Goal: Task Accomplishment & Management: Use online tool/utility

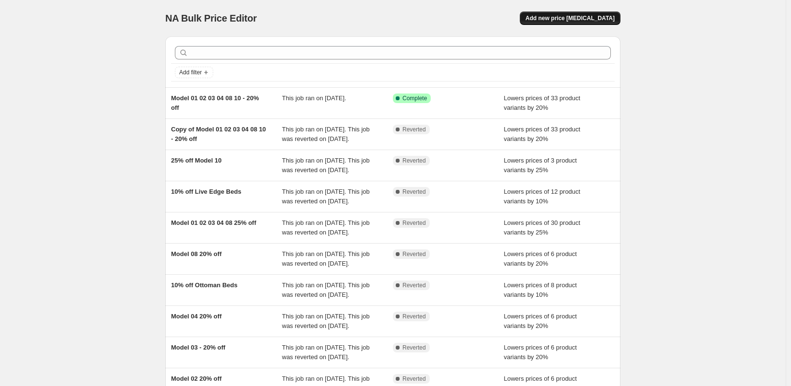
click at [573, 16] on span "Add new price [MEDICAL_DATA]" at bounding box center [570, 18] width 89 height 8
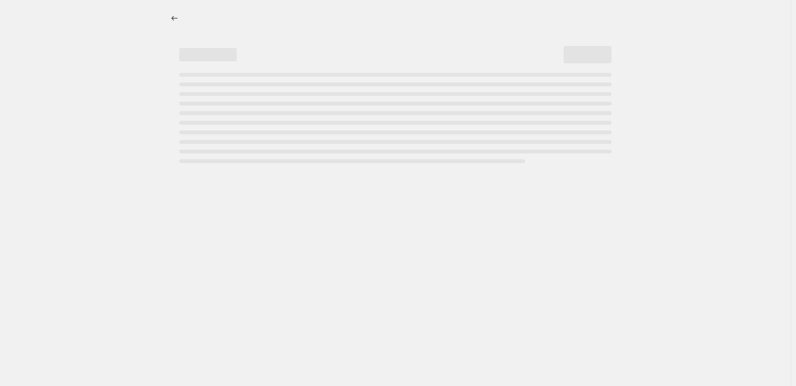
select select "percentage"
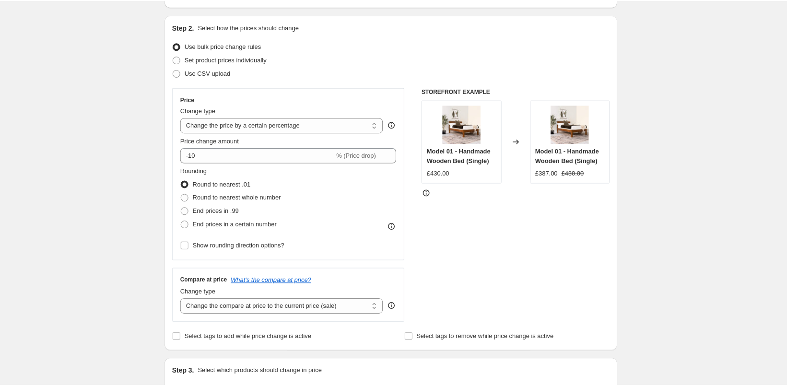
scroll to position [96, 0]
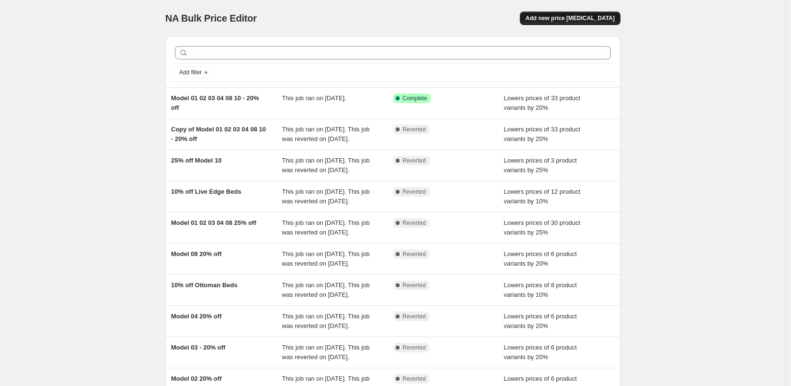
click at [561, 22] on button "Add new price [MEDICAL_DATA]" at bounding box center [570, 18] width 101 height 13
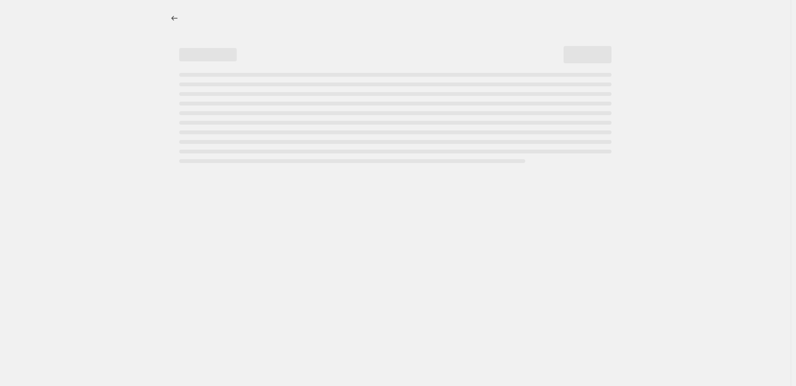
select select "percentage"
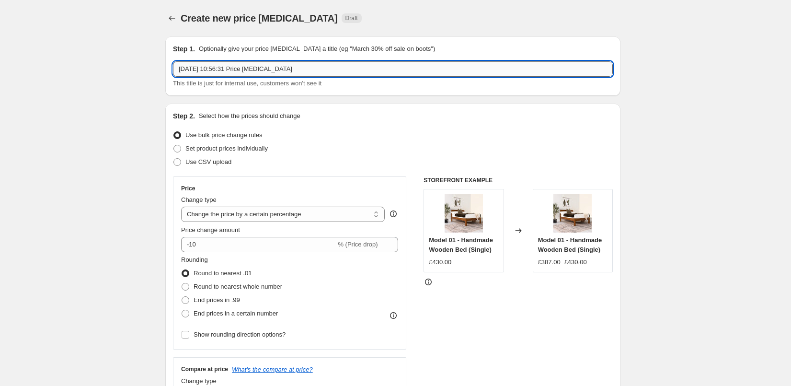
click at [237, 68] on input "18 Aug 2025, 10:56:31 Price change job" at bounding box center [393, 68] width 440 height 15
type input "15% off new bed sale"
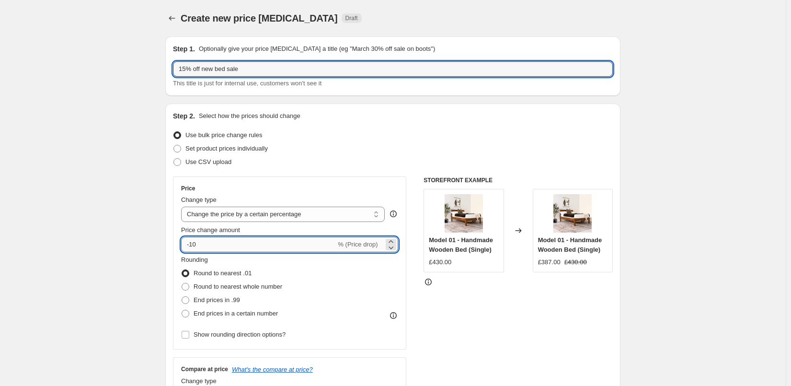
click at [269, 248] on input "-10" at bounding box center [258, 244] width 155 height 15
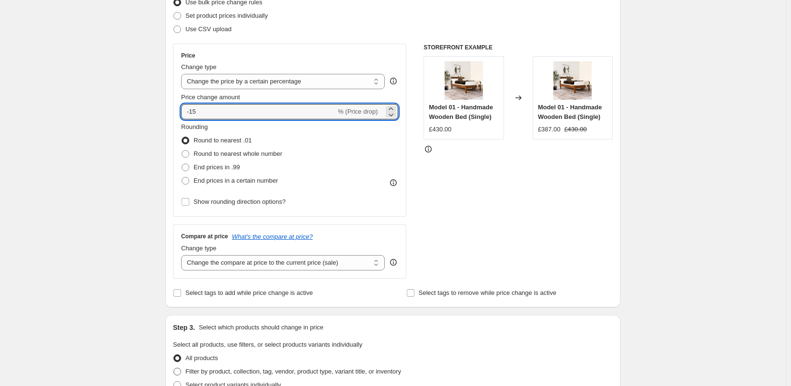
scroll to position [192, 0]
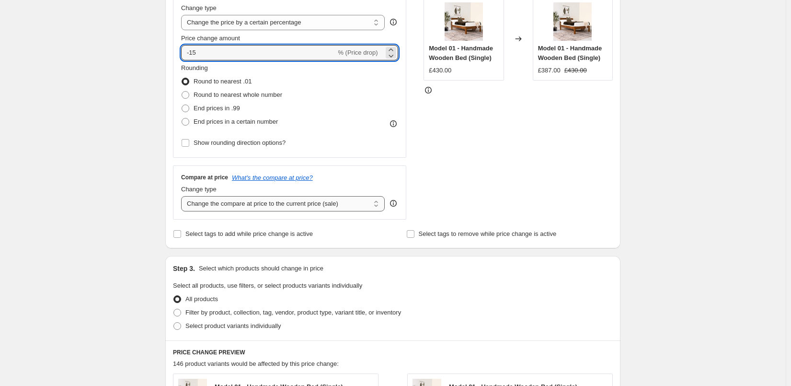
type input "-15"
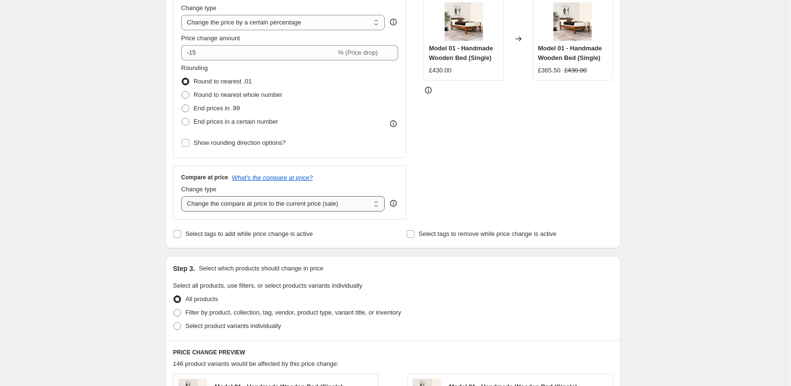
click at [283, 200] on select "Change the compare at price to the current price (sale) Change the compare at p…" at bounding box center [283, 203] width 204 height 15
click at [133, 217] on div "Create new price change job. This page is ready Create new price change job Dra…" at bounding box center [393, 287] width 786 height 958
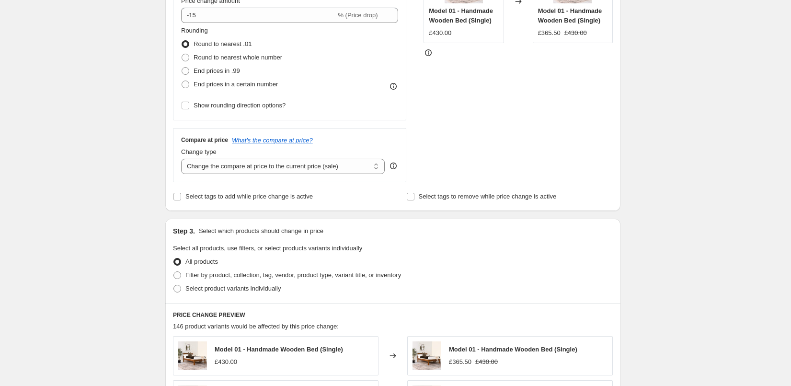
scroll to position [240, 0]
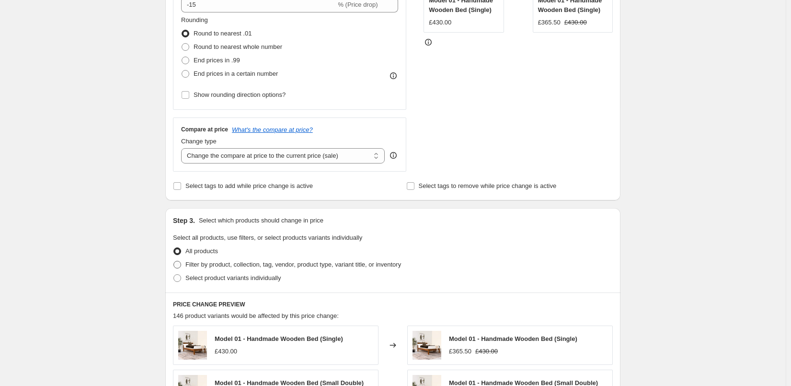
click at [196, 267] on span "Filter by product, collection, tag, vendor, product type, variant title, or inv…" at bounding box center [294, 264] width 216 height 7
click at [174, 261] on input "Filter by product, collection, tag, vendor, product type, variant title, or inv…" at bounding box center [174, 261] width 0 height 0
radio input "true"
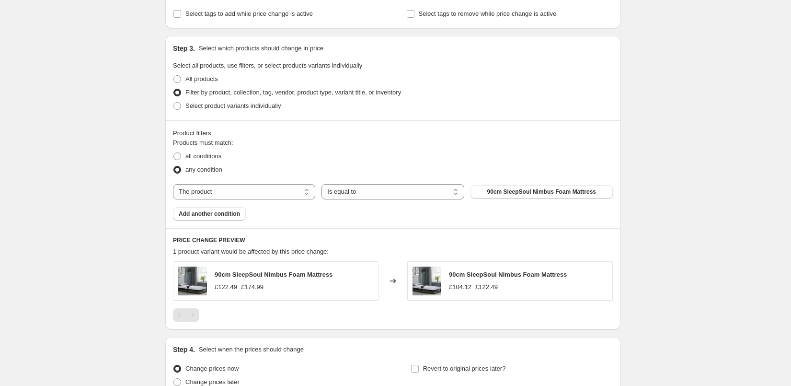
scroll to position [408, 0]
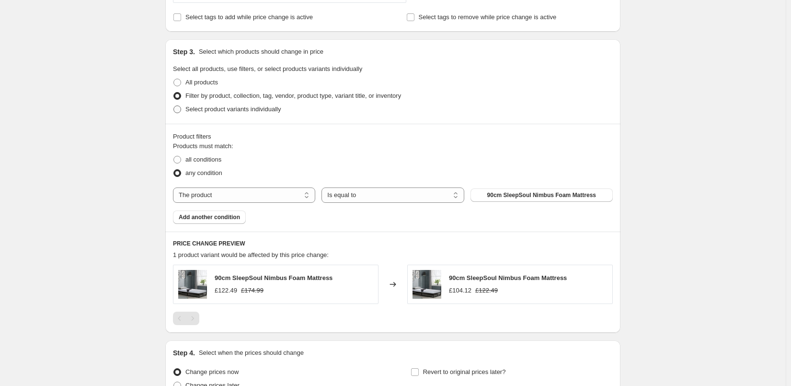
click at [178, 111] on span at bounding box center [178, 109] width 8 height 8
click at [174, 106] on input "Select product variants individually" at bounding box center [174, 105] width 0 height 0
radio input "true"
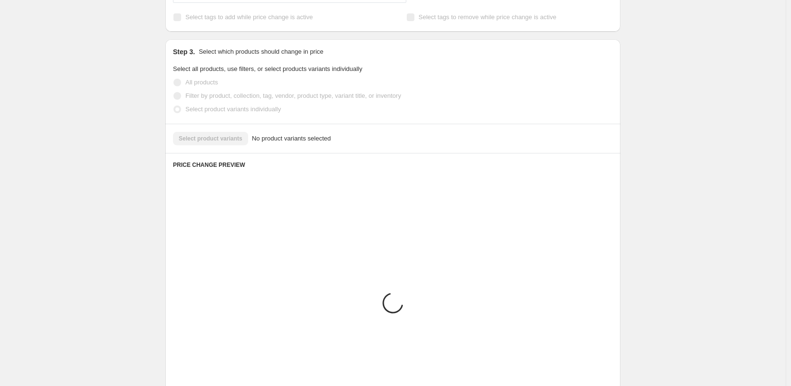
scroll to position [361, 0]
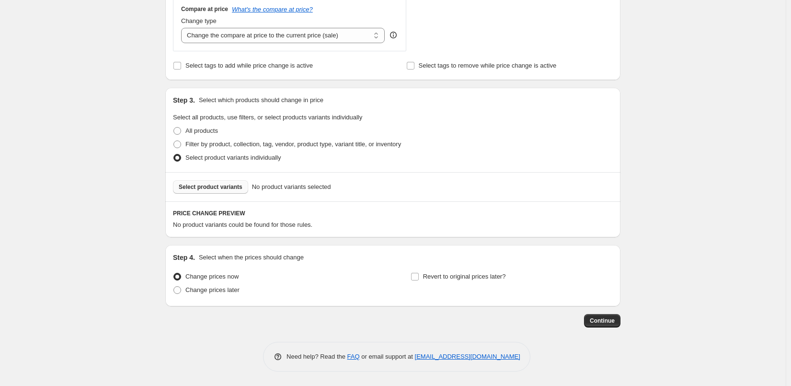
click at [206, 186] on span "Select product variants" at bounding box center [211, 187] width 64 height 8
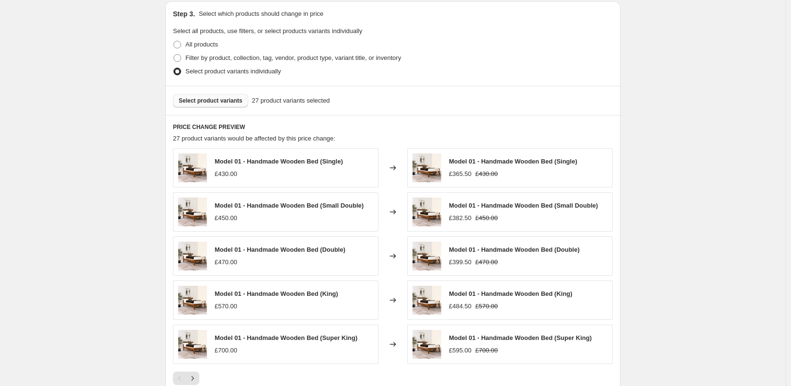
scroll to position [602, 0]
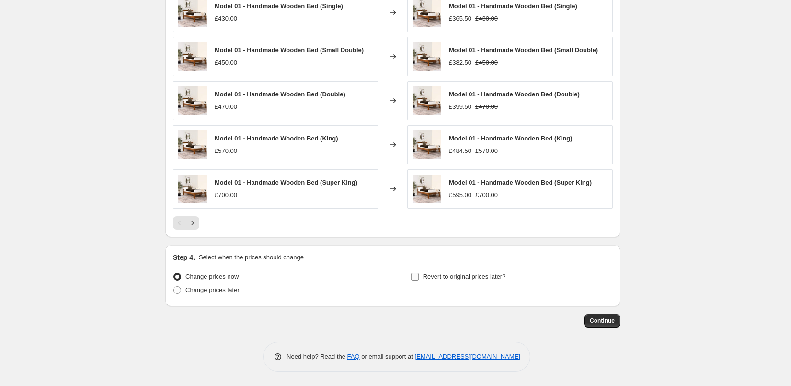
click at [418, 275] on input "Revert to original prices later?" at bounding box center [415, 277] width 8 height 8
checkbox input "true"
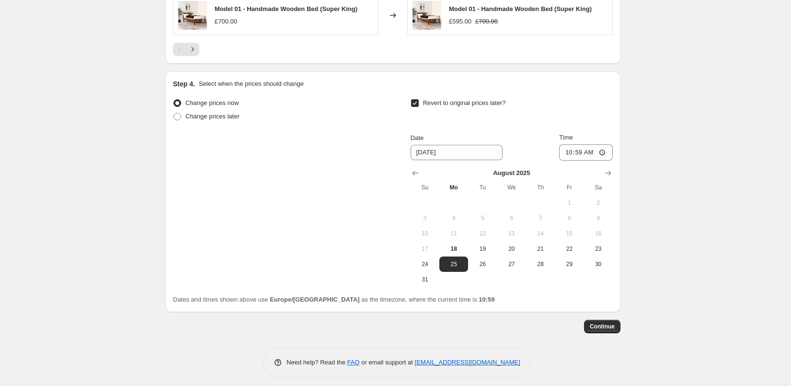
scroll to position [781, 0]
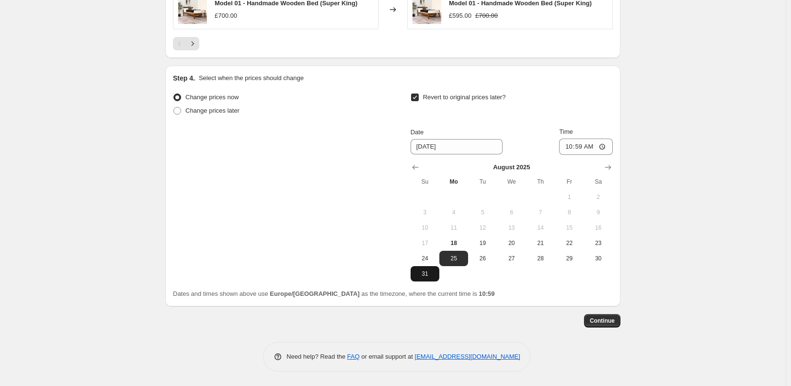
click at [426, 274] on span "31" at bounding box center [425, 274] width 21 height 8
type input "8/31/2025"
click at [598, 148] on input "10:59" at bounding box center [586, 147] width 54 height 16
click at [587, 145] on input "10:59" at bounding box center [586, 147] width 54 height 16
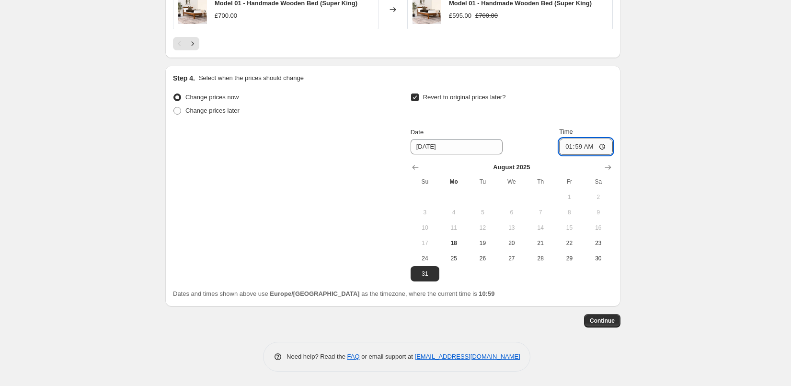
type input "11:59"
click at [598, 322] on span "Continue" at bounding box center [602, 321] width 25 height 8
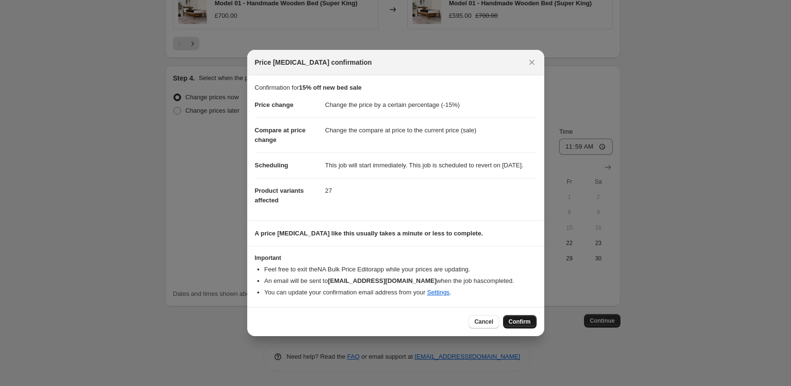
click at [517, 325] on span "Confirm" at bounding box center [520, 322] width 22 height 8
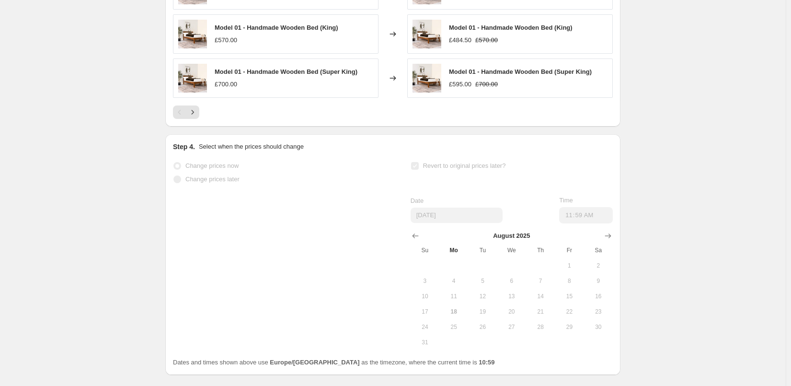
scroll to position [806, 0]
